Goal: Task Accomplishment & Management: Use online tool/utility

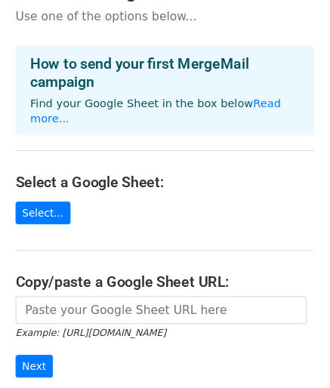
scroll to position [31, 0]
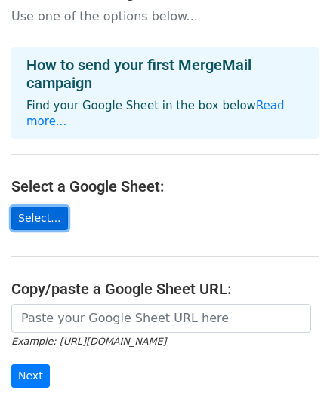
click at [49, 209] on link "Select..." at bounding box center [39, 218] width 57 height 23
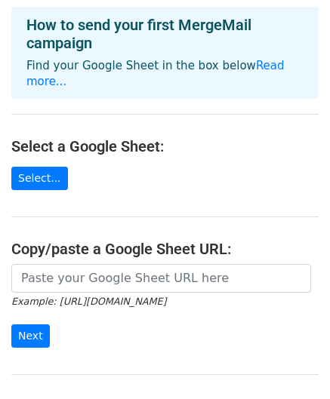
scroll to position [93, 0]
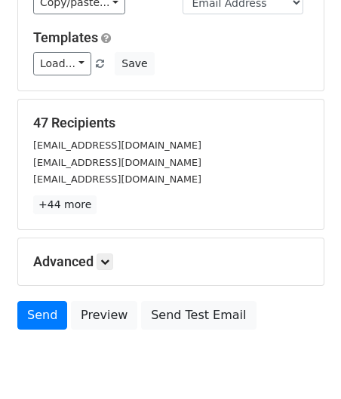
scroll to position [206, 0]
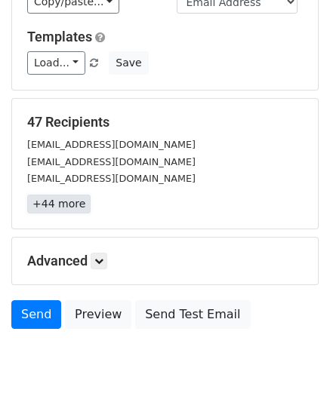
click at [55, 195] on link "+44 more" at bounding box center [58, 204] width 63 height 19
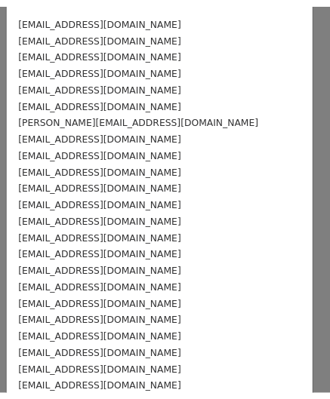
scroll to position [0, 0]
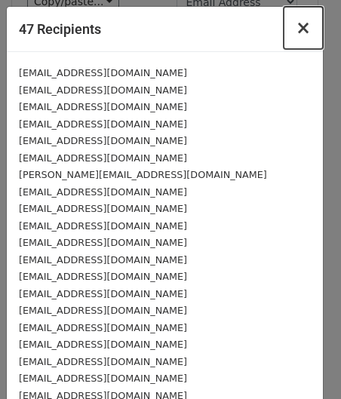
click at [297, 31] on span "×" at bounding box center [303, 27] width 15 height 21
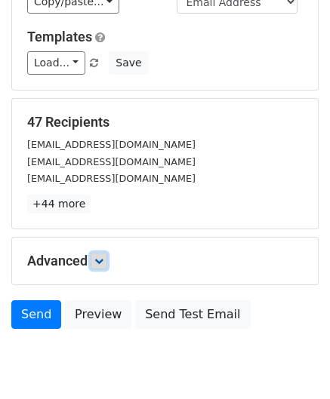
click at [103, 257] on icon at bounding box center [98, 261] width 9 height 9
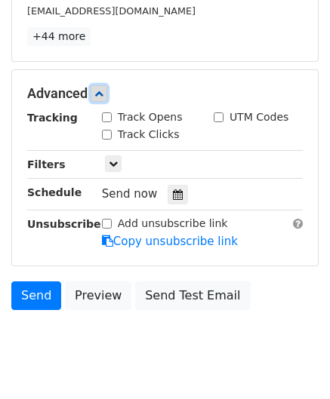
scroll to position [391, 0]
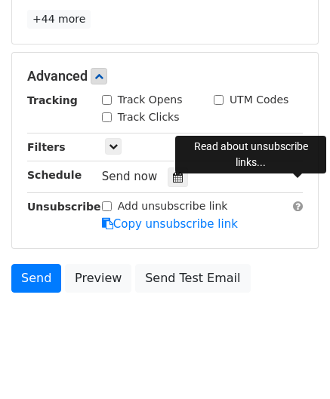
click at [297, 201] on span at bounding box center [298, 206] width 10 height 11
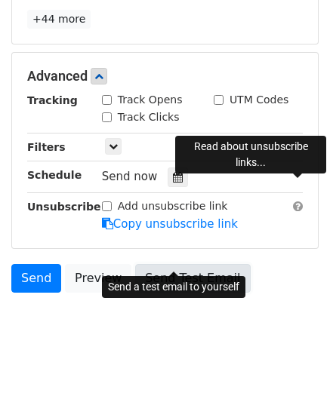
click at [180, 264] on link "Send Test Email" at bounding box center [192, 278] width 115 height 29
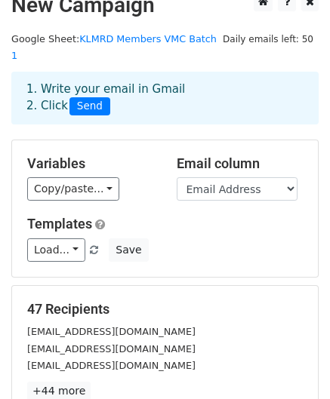
scroll to position [17, 0]
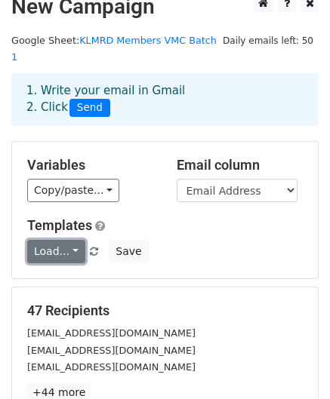
click at [69, 240] on link "Load..." at bounding box center [56, 251] width 58 height 23
click at [72, 240] on link "Load..." at bounding box center [56, 251] width 58 height 23
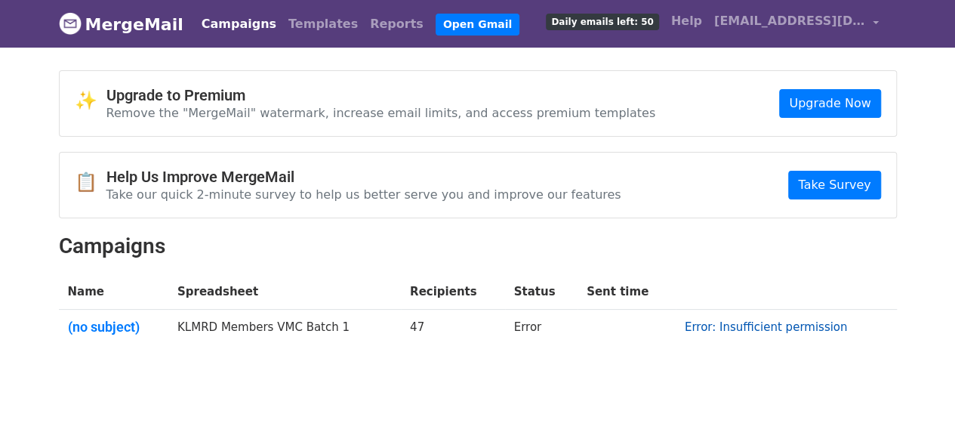
click at [764, 327] on link "Error: Insufficient permission" at bounding box center [766, 327] width 163 height 14
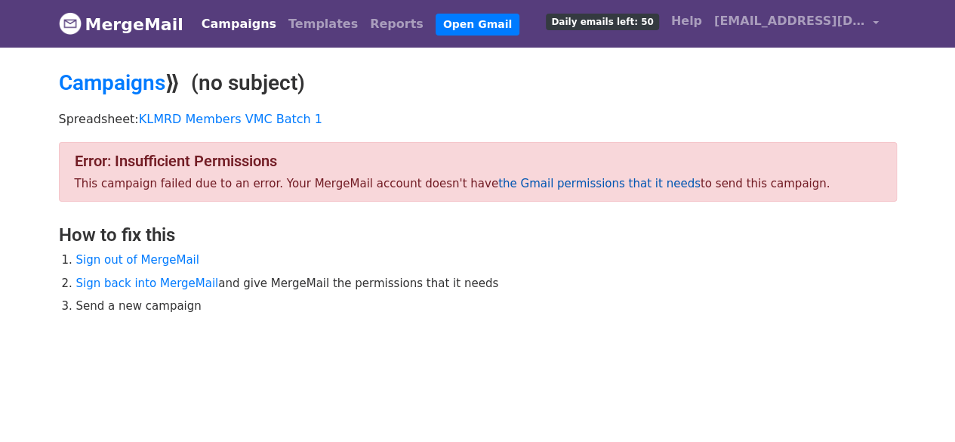
click at [560, 184] on link "the Gmail permissions that it needs" at bounding box center [599, 184] width 202 height 14
